Goal: Information Seeking & Learning: Learn about a topic

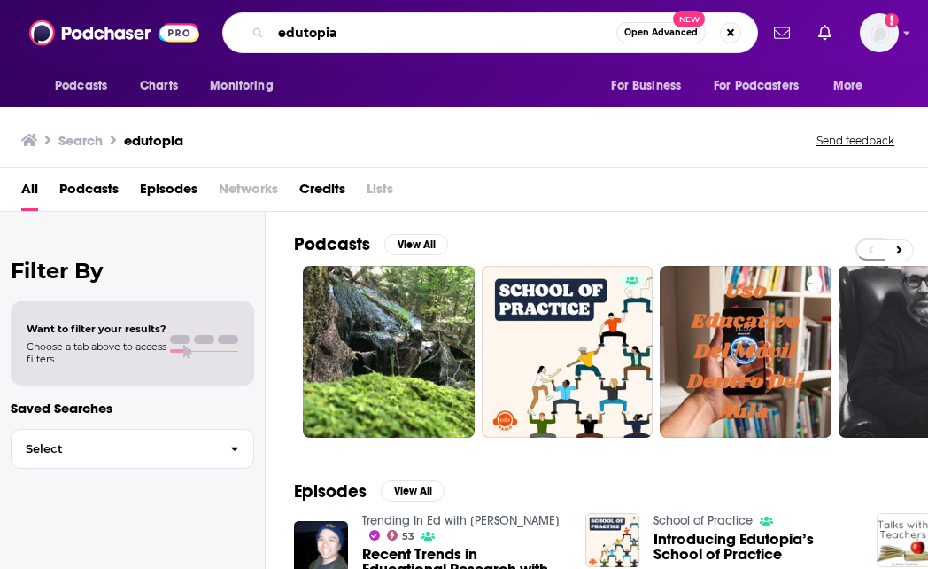
drag, startPoint x: 335, startPoint y: 27, endPoint x: 283, endPoint y: 26, distance: 51.4
click at [283, 26] on input "edutopia" at bounding box center [443, 33] width 345 height 28
type input "e"
type input "the conscious capitalists"
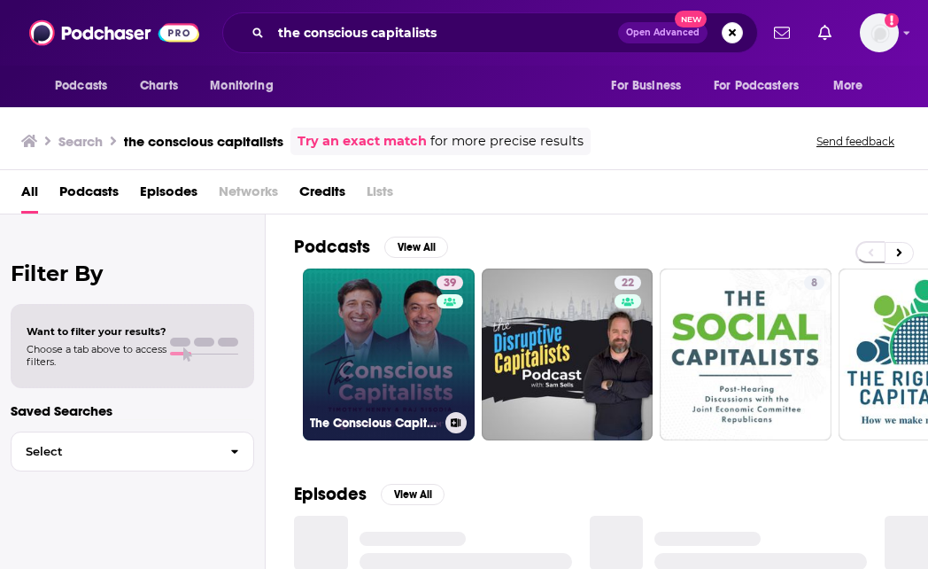
click at [333, 336] on link "39 The Conscious Capitalists" at bounding box center [389, 354] width 172 height 172
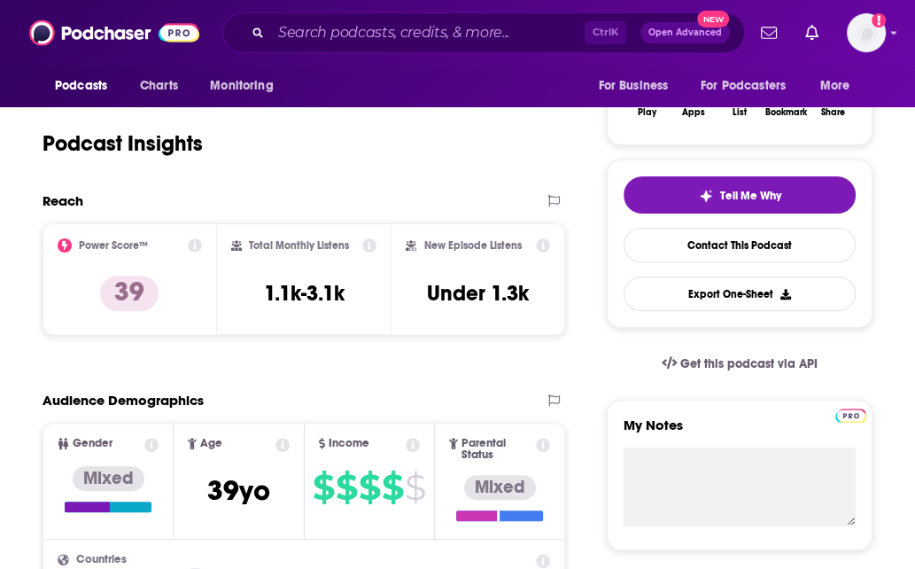
scroll to position [89, 0]
